Goal: Use online tool/utility: Utilize a website feature to perform a specific function

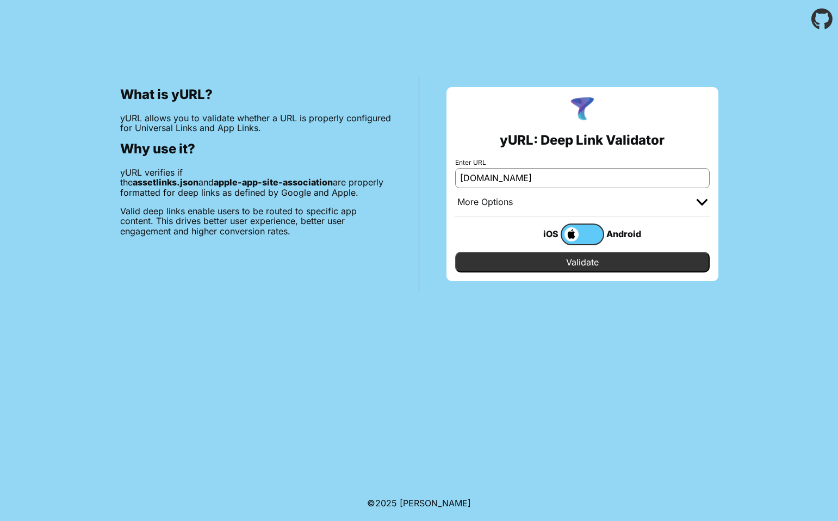
type input "[DOMAIN_NAME]"
click at [543, 265] on input "Validate" at bounding box center [582, 262] width 254 height 21
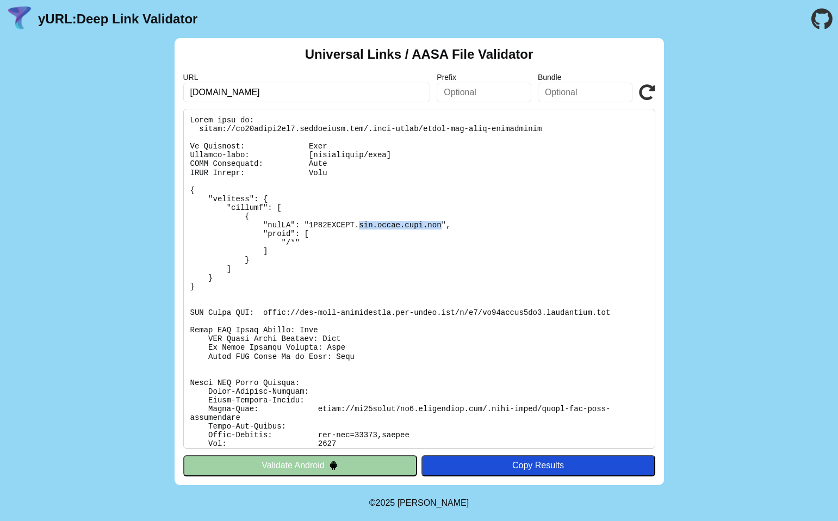
drag, startPoint x: 363, startPoint y: 228, endPoint x: 393, endPoint y: 490, distance: 263.2
click at [441, 225] on pre at bounding box center [419, 279] width 472 height 340
click at [281, 467] on button "Validate Android" at bounding box center [300, 465] width 234 height 21
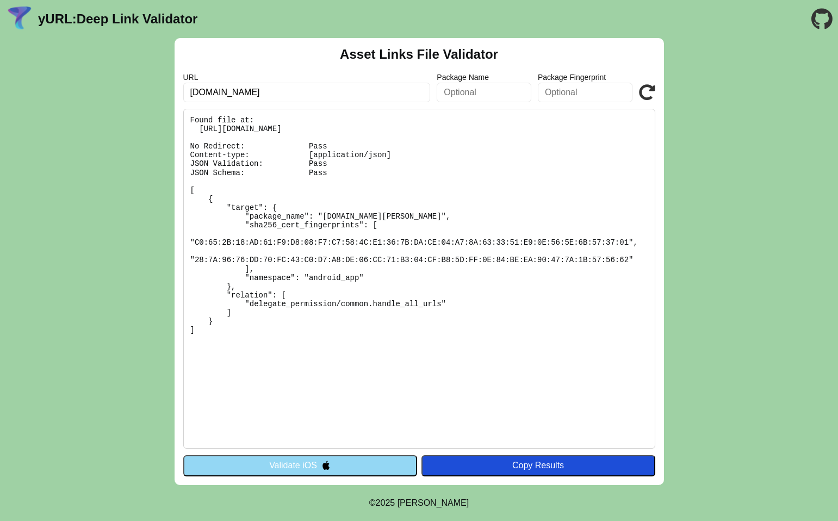
drag, startPoint x: 326, startPoint y: 330, endPoint x: 183, endPoint y: 114, distance: 258.6
click at [183, 110] on pre "Found file at: https://dx80fnnyu9rg0.cloudfront.net/.well-known/assetlinks.json…" at bounding box center [419, 279] width 472 height 340
click at [214, 240] on pre "Found file at: https://dx80fnnyu9rg0.cloudfront.net/.well-known/assetlinks.json…" at bounding box center [419, 279] width 472 height 340
drag, startPoint x: 198, startPoint y: 240, endPoint x: 449, endPoint y: 233, distance: 251.3
click at [450, 231] on pre "Found file at: https://dx80fnnyu9rg0.cloudfront.net/.well-known/assetlinks.json…" at bounding box center [419, 279] width 472 height 340
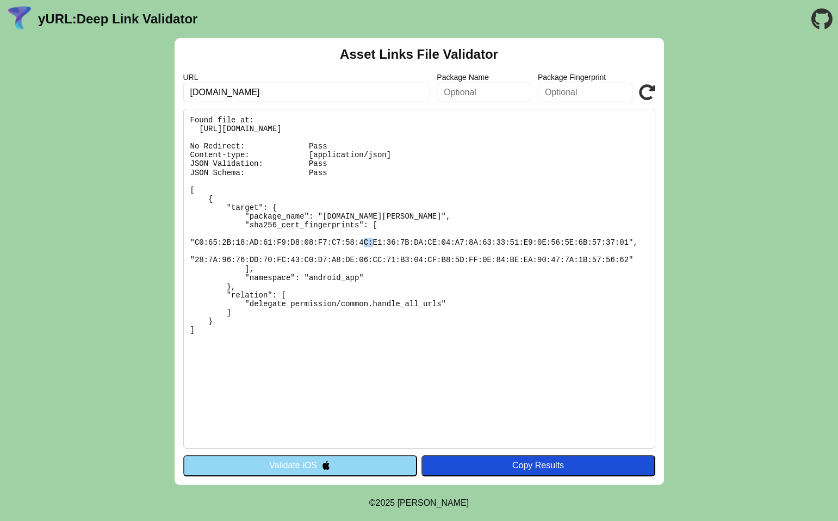
click at [342, 471] on button "Validate iOS" at bounding box center [300, 465] width 234 height 21
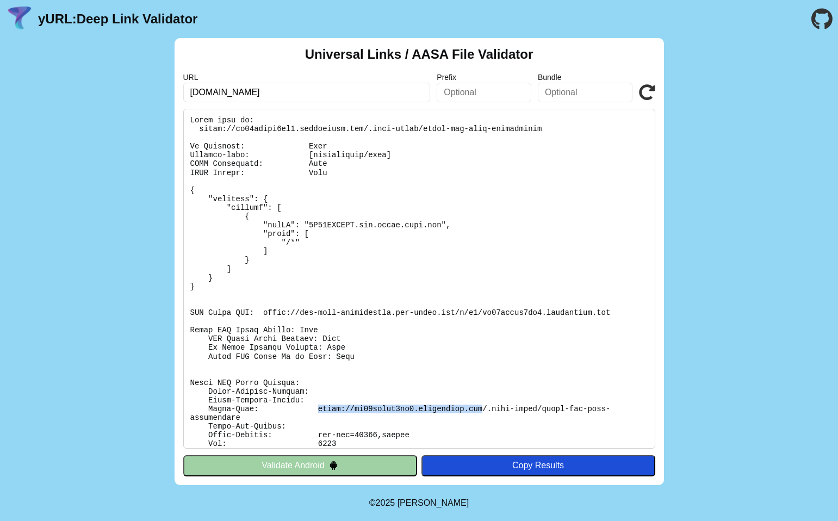
drag, startPoint x: 318, startPoint y: 407, endPoint x: 484, endPoint y: 411, distance: 166.4
click at [484, 411] on pre at bounding box center [419, 279] width 472 height 340
click at [368, 229] on pre at bounding box center [419, 279] width 472 height 340
click at [327, 225] on pre at bounding box center [419, 279] width 472 height 340
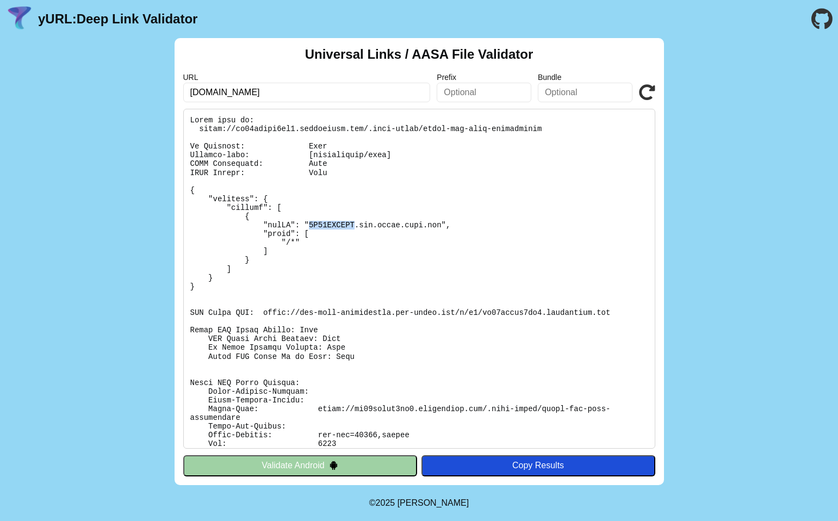
click at [327, 224] on pre at bounding box center [419, 279] width 472 height 340
click at [369, 226] on pre at bounding box center [419, 279] width 472 height 340
click at [382, 223] on pre at bounding box center [419, 279] width 472 height 340
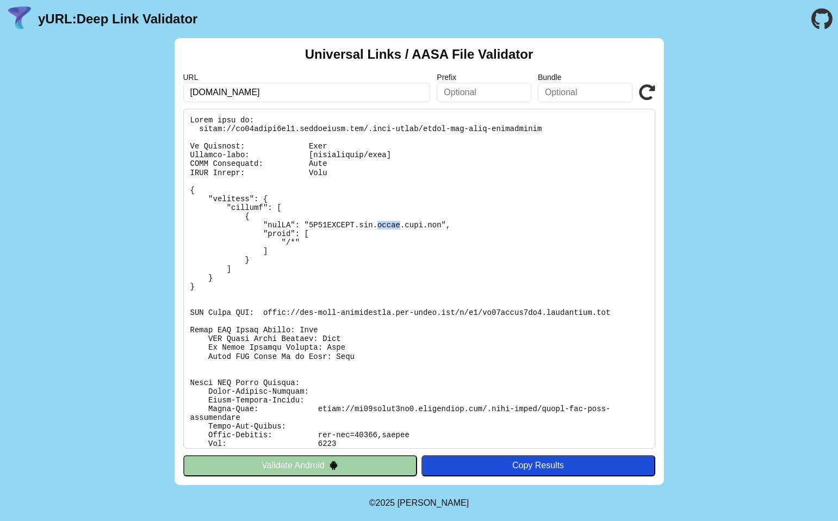
click at [412, 226] on pre at bounding box center [419, 279] width 472 height 340
click at [431, 226] on pre at bounding box center [419, 279] width 472 height 340
